Goal: Navigation & Orientation: Find specific page/section

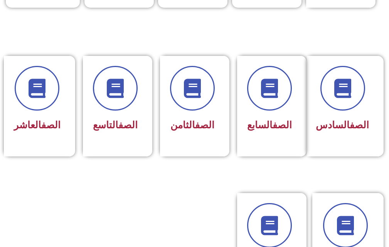
scroll to position [386, 0]
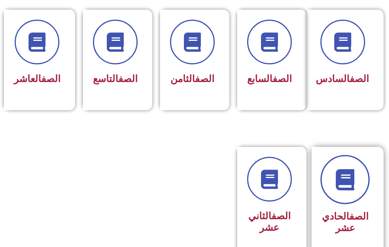
click at [352, 190] on icon at bounding box center [345, 179] width 21 height 21
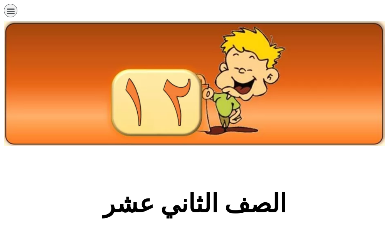
click at [12, 14] on icon "כפתור פתיחת תפריט" at bounding box center [11, 11] width 8 height 8
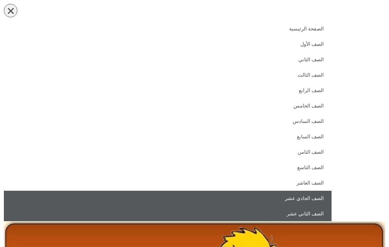
click at [286, 200] on link "الصف الحادي عشر" at bounding box center [168, 198] width 328 height 15
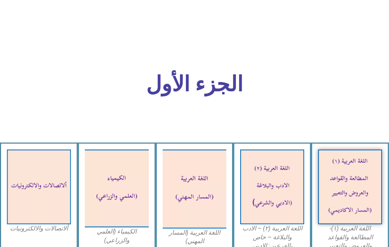
scroll to position [308, 0]
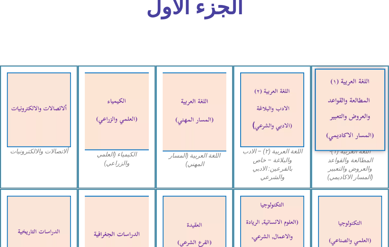
click at [358, 101] on img at bounding box center [350, 110] width 70 height 83
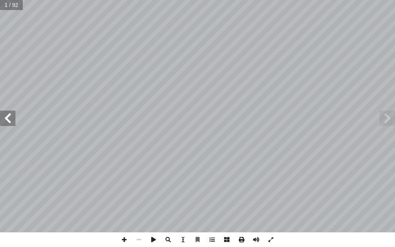
click at [240, 238] on span at bounding box center [241, 240] width 15 height 15
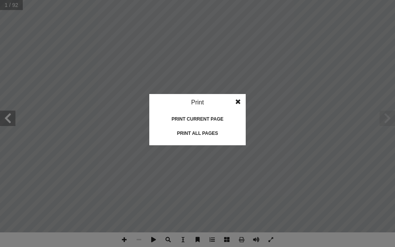
click at [203, 116] on div "Print current page" at bounding box center [197, 119] width 77 height 12
click at [237, 102] on span at bounding box center [238, 101] width 14 height 15
